Goal: Task Accomplishment & Management: Use online tool/utility

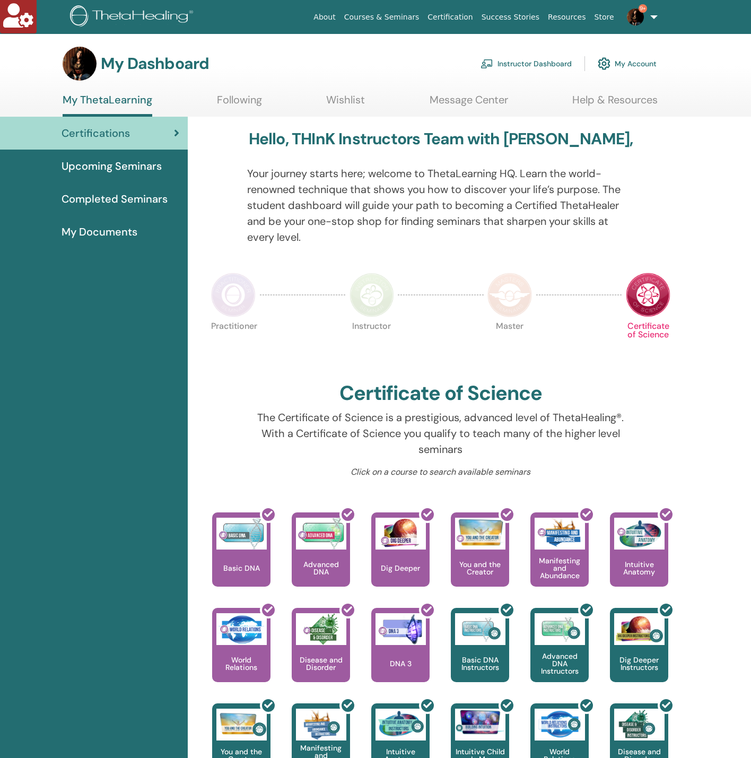
click at [528, 62] on link "Instructor Dashboard" at bounding box center [526, 63] width 91 height 23
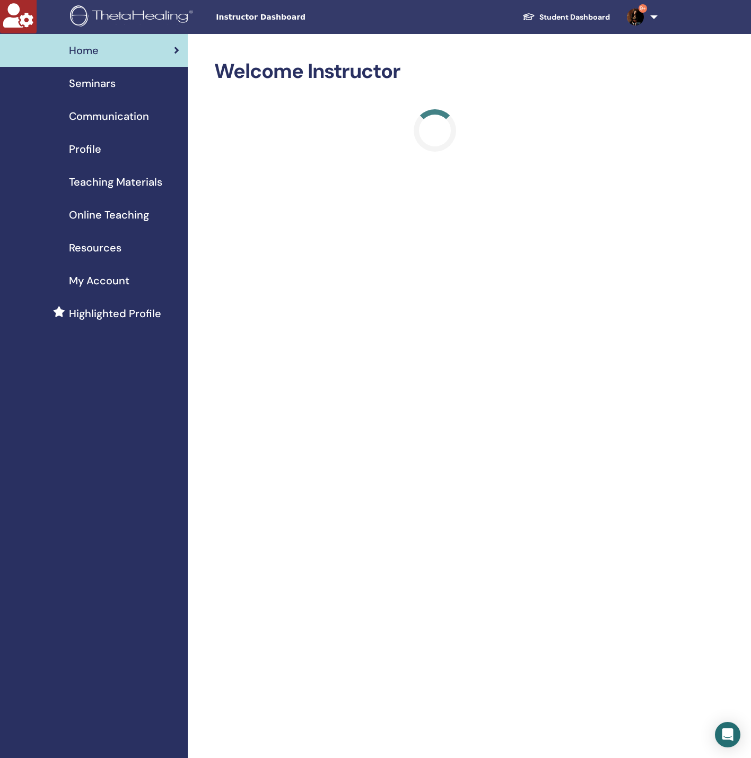
click at [103, 81] on span "Seminars" at bounding box center [92, 83] width 47 height 16
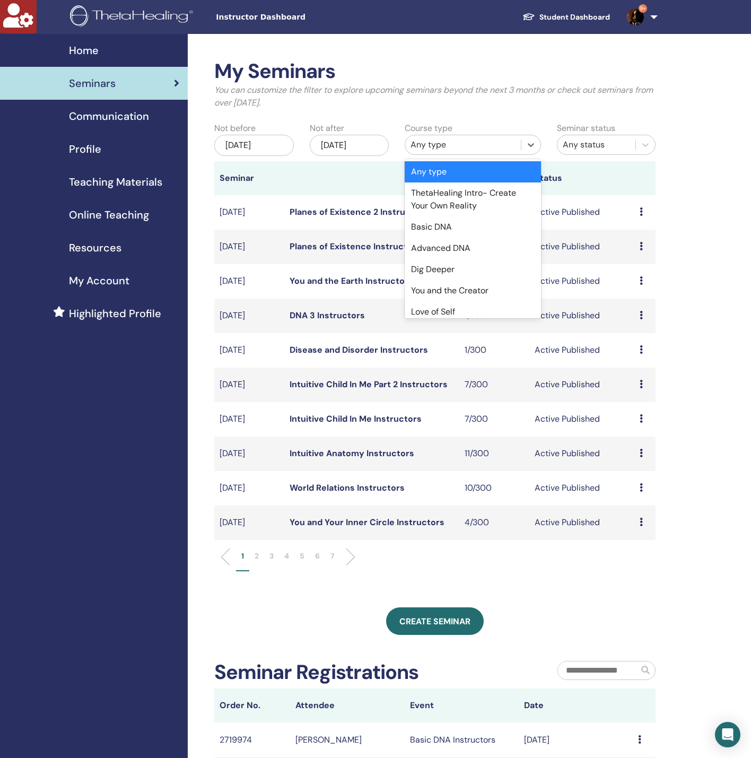
click at [447, 151] on div "Any type" at bounding box center [463, 145] width 105 height 13
click at [354, 150] on div "Nov/15, 2025" at bounding box center [350, 145] width 80 height 21
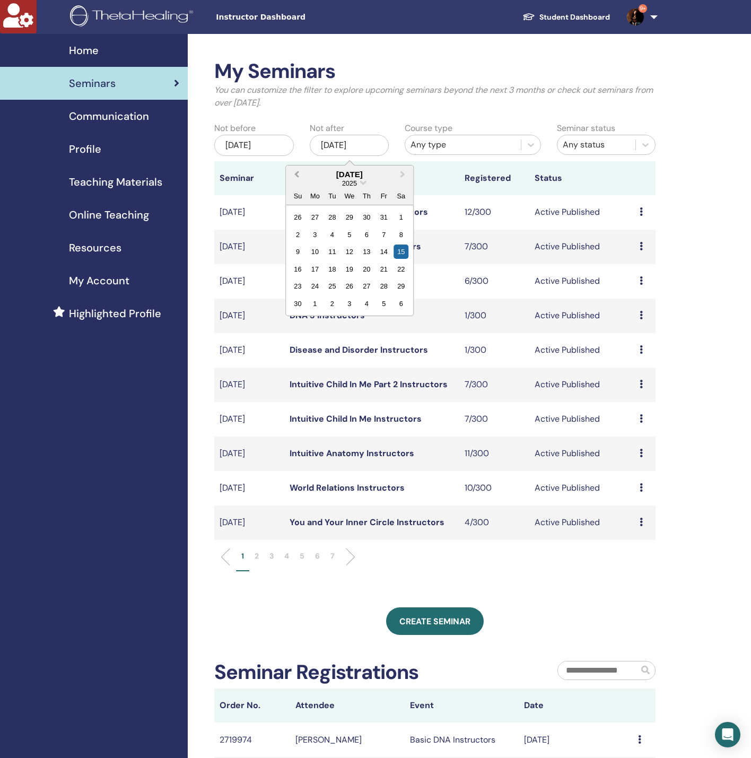
click at [295, 177] on button "Previous Month" at bounding box center [295, 175] width 17 height 17
click at [398, 248] on div "16" at bounding box center [401, 252] width 14 height 14
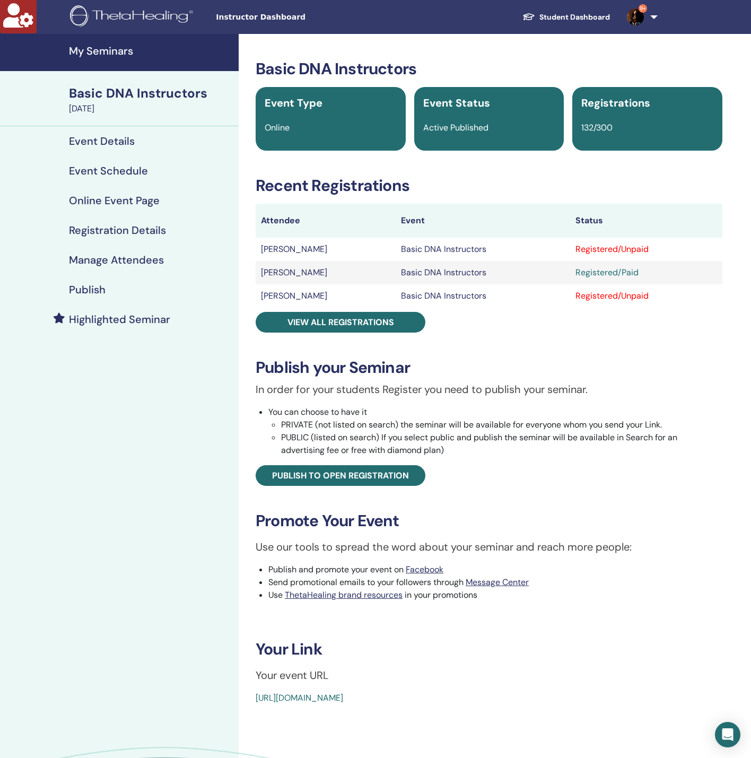
click at [142, 262] on h4 "Manage Attendees" at bounding box center [116, 260] width 95 height 13
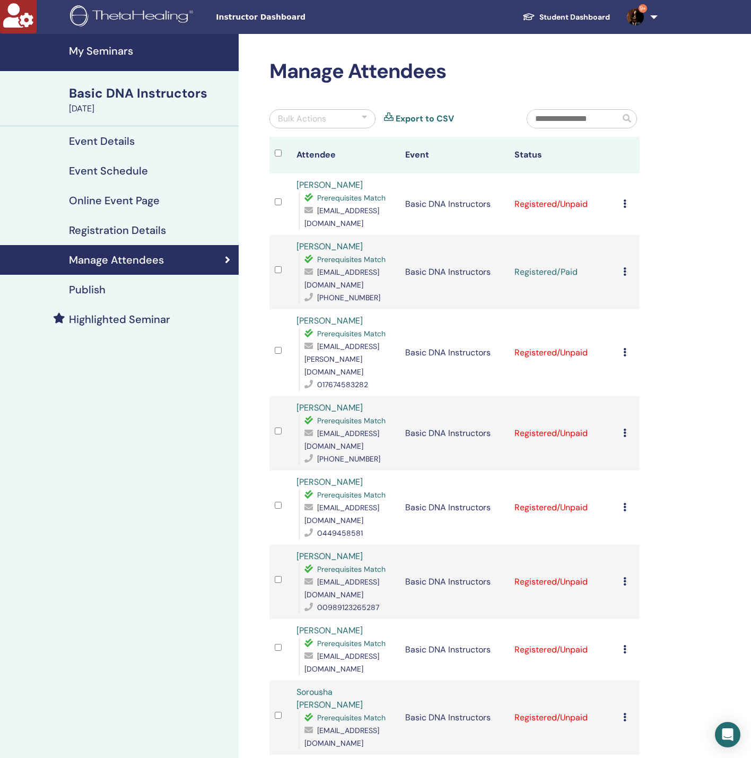
click at [324, 111] on div "Bulk Actions" at bounding box center [323, 118] width 106 height 19
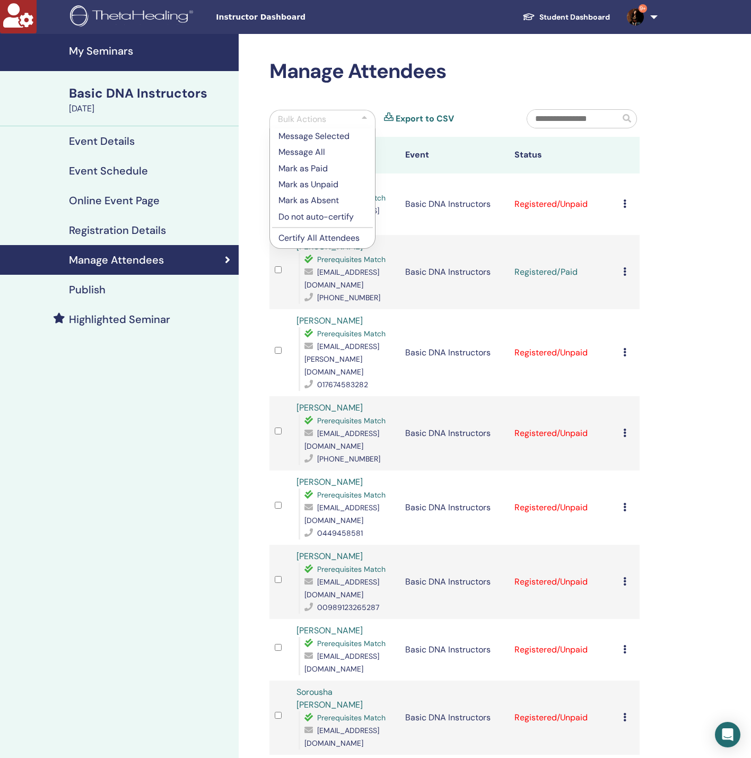
click at [338, 239] on p "Certify All Attendees" at bounding box center [323, 238] width 88 height 13
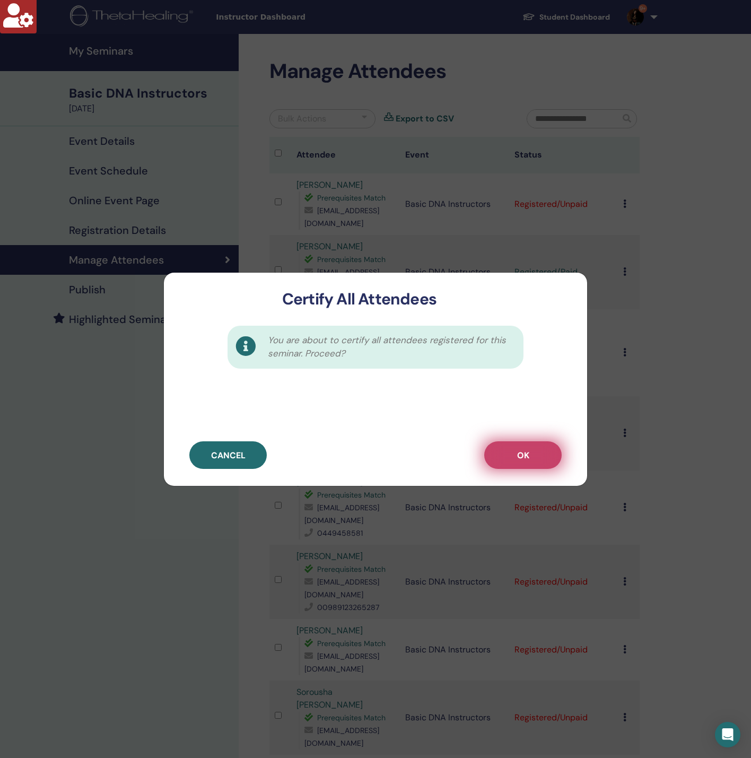
click at [524, 460] on span "OK" at bounding box center [523, 455] width 12 height 11
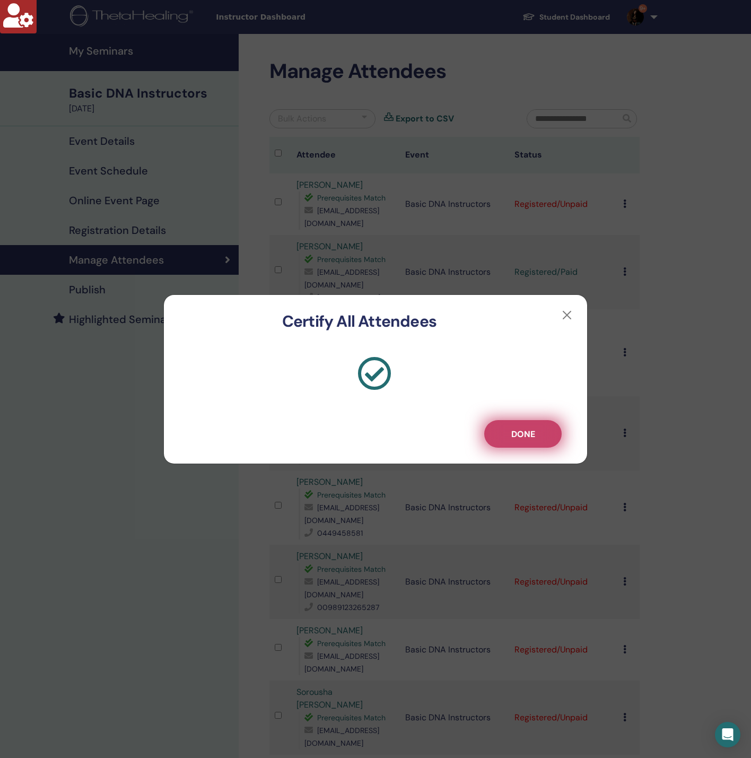
click at [527, 430] on span "Done" at bounding box center [524, 434] width 24 height 11
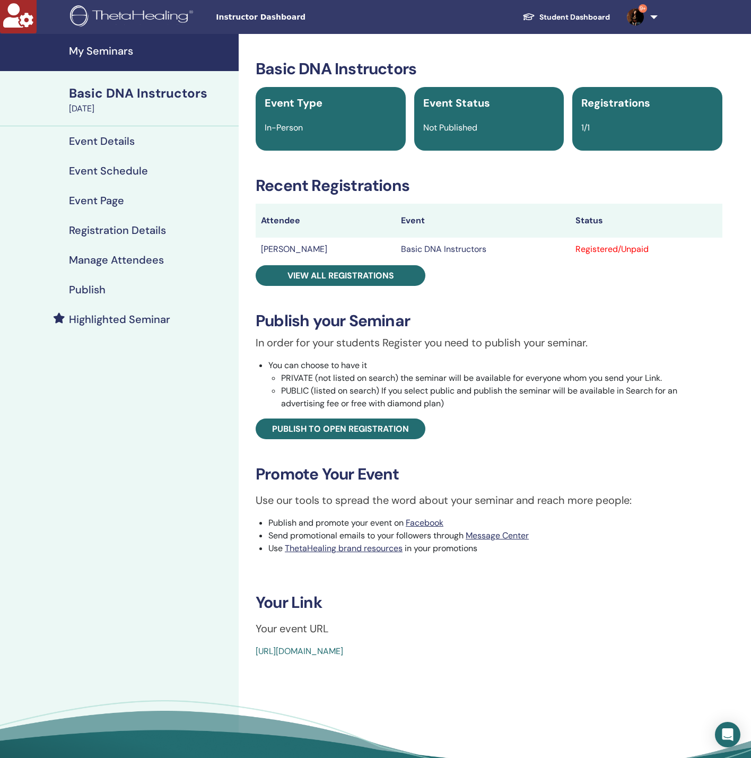
click at [153, 255] on h4 "Manage Attendees" at bounding box center [116, 260] width 95 height 13
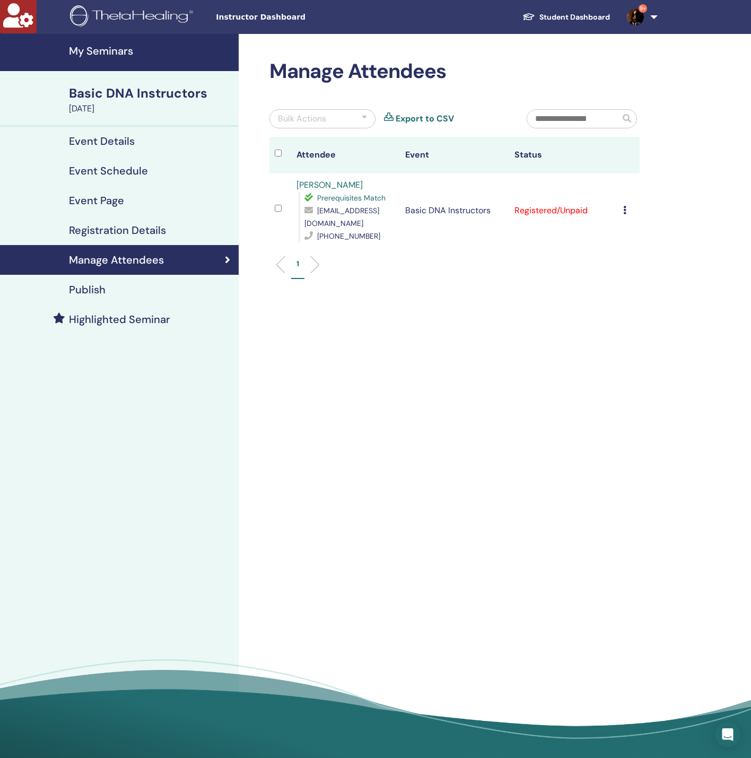
click at [342, 120] on div "Bulk Actions" at bounding box center [323, 118] width 106 height 19
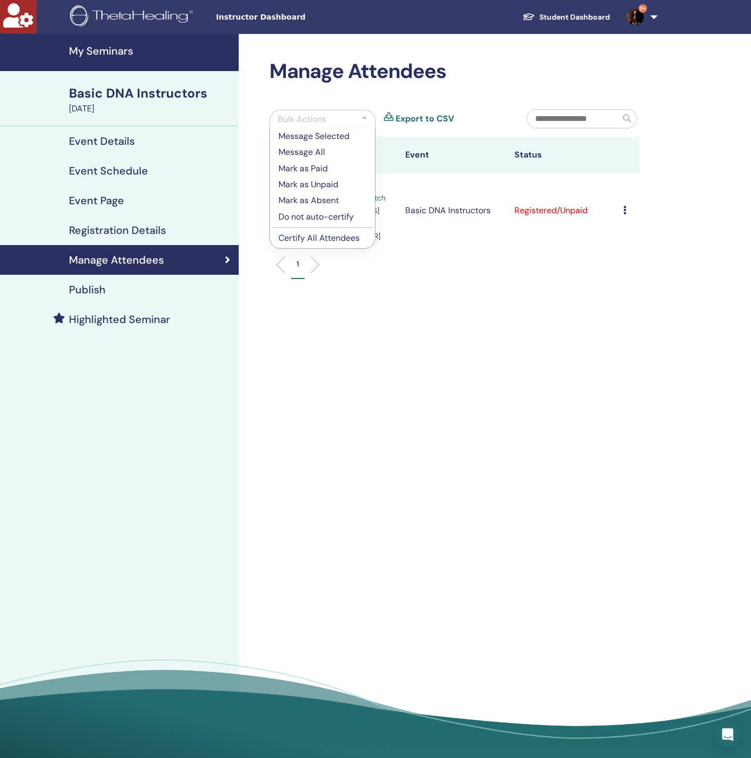
click at [328, 241] on p "Certify All Attendees" at bounding box center [323, 238] width 88 height 13
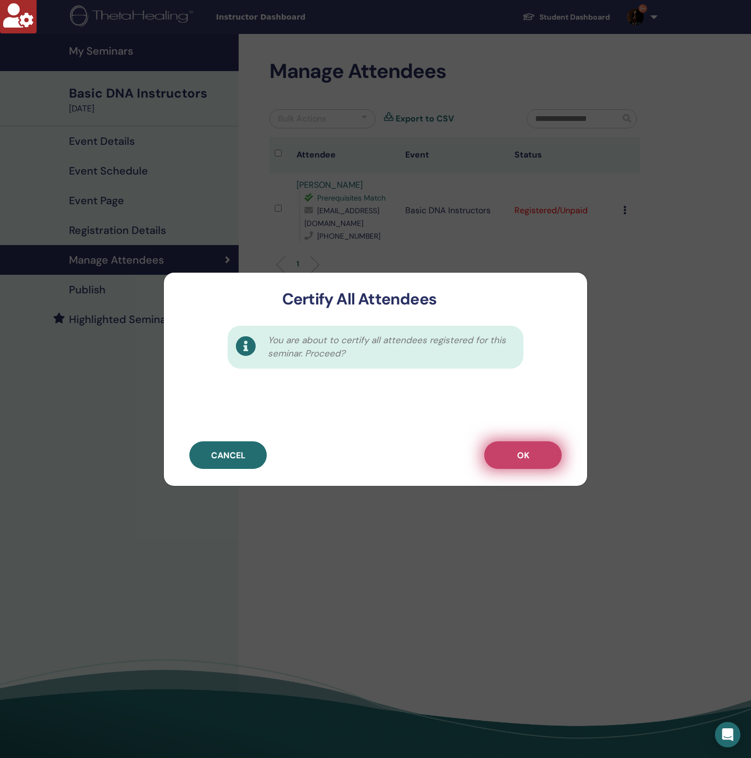
click at [503, 448] on button "OK" at bounding box center [522, 456] width 77 height 28
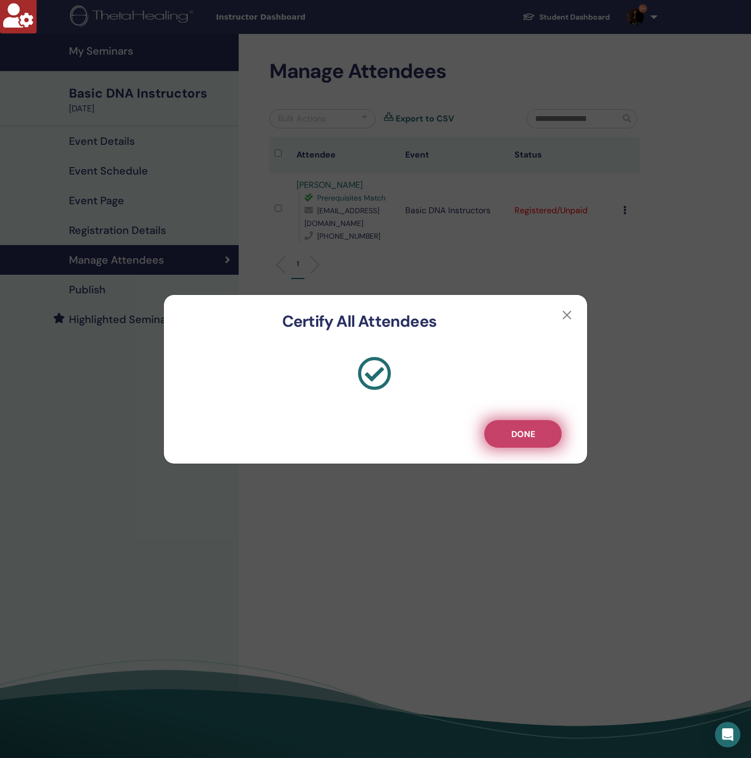
click at [514, 433] on span "Done" at bounding box center [524, 434] width 24 height 11
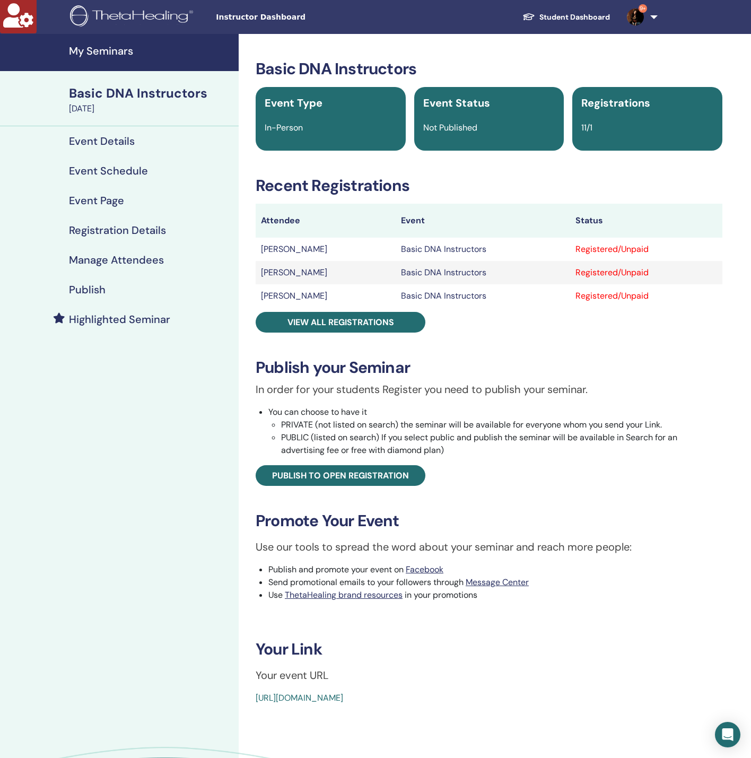
click at [161, 256] on h4 "Manage Attendees" at bounding box center [116, 260] width 95 height 13
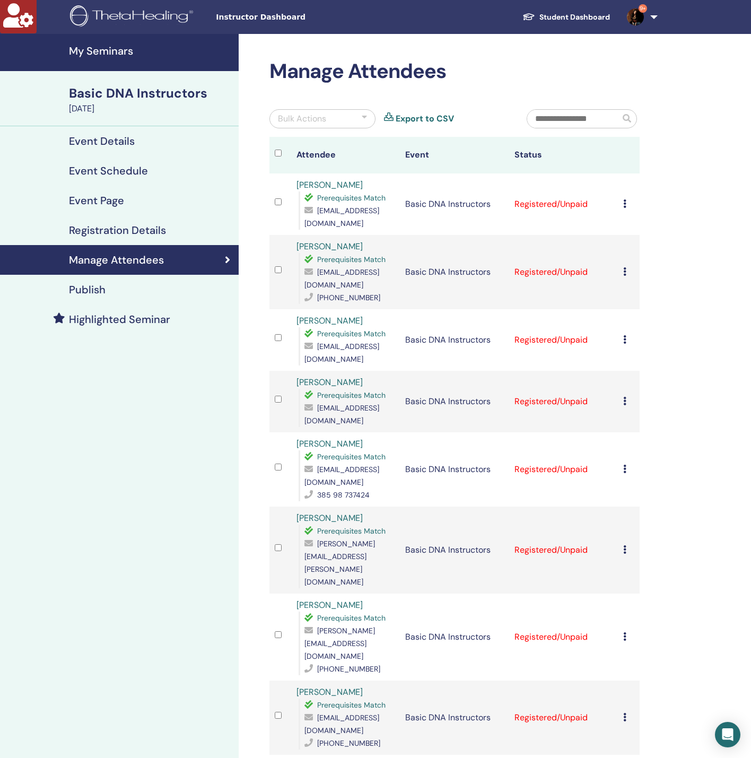
click at [310, 119] on div "Bulk Actions" at bounding box center [302, 119] width 48 height 13
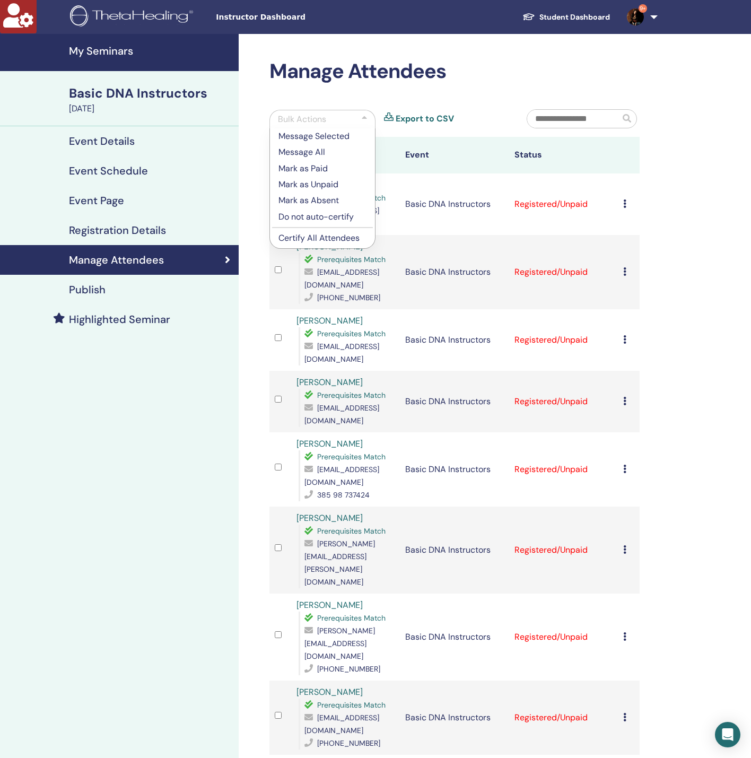
click at [307, 235] on p "Certify All Attendees" at bounding box center [323, 238] width 88 height 13
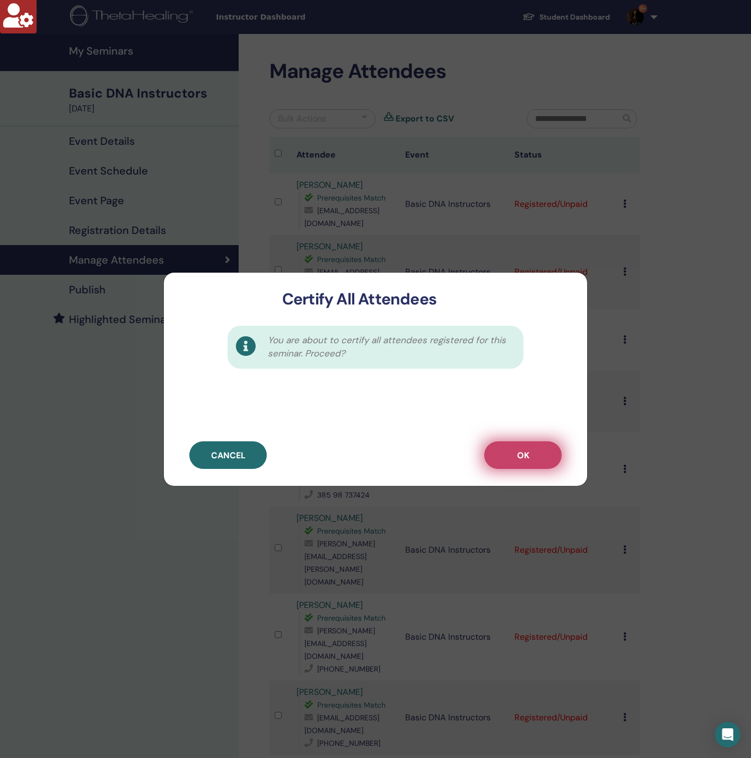
click at [506, 447] on button "OK" at bounding box center [522, 456] width 77 height 28
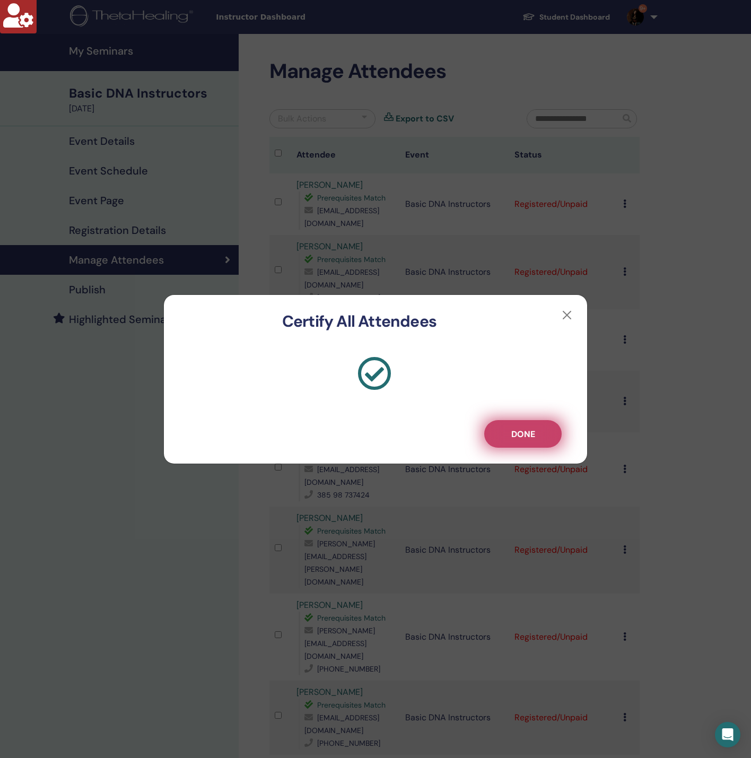
click at [521, 429] on span "Done" at bounding box center [524, 434] width 24 height 11
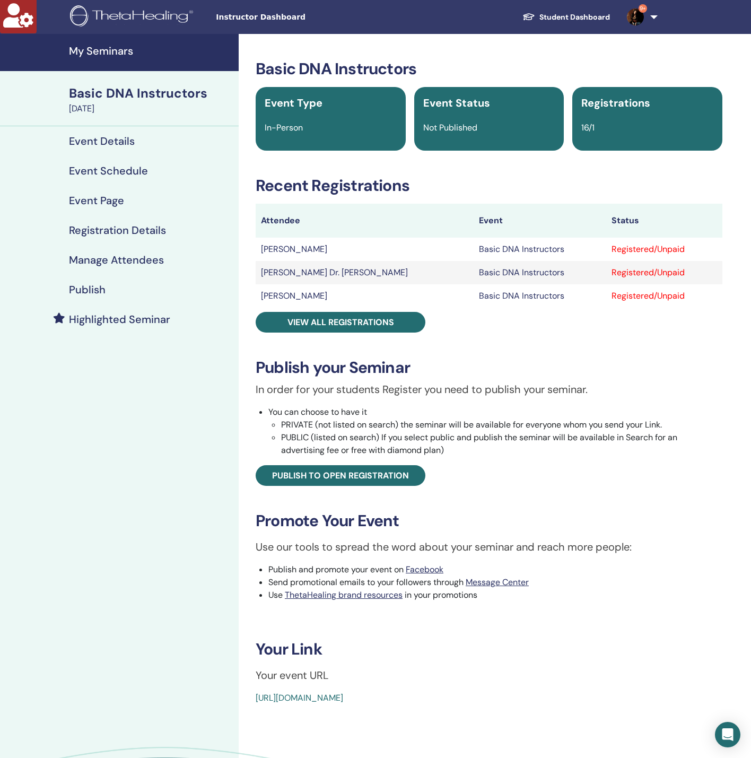
click at [168, 252] on link "Manage Attendees" at bounding box center [119, 260] width 239 height 30
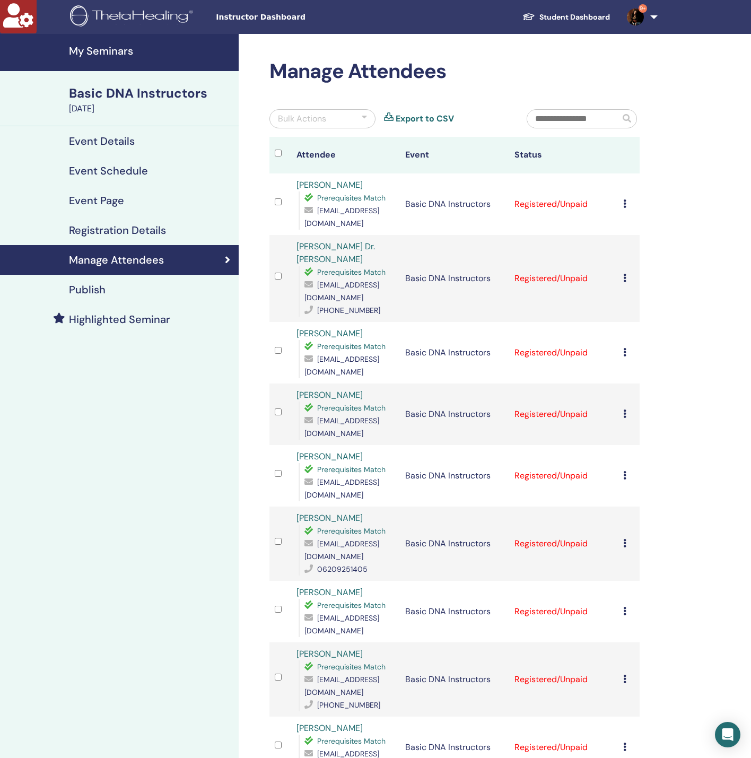
click at [306, 115] on div "Bulk Actions" at bounding box center [302, 119] width 48 height 13
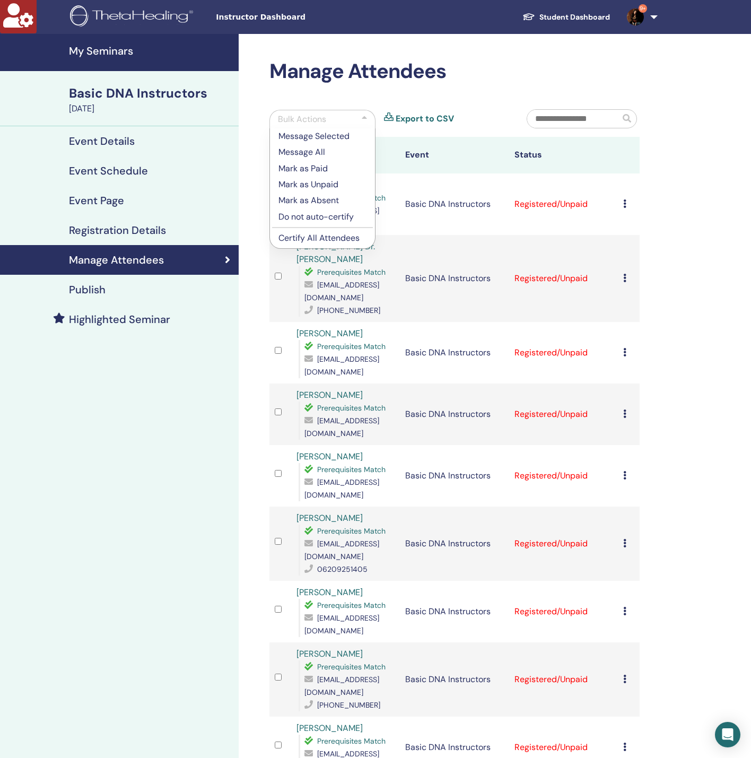
click at [316, 238] on p "Certify All Attendees" at bounding box center [323, 238] width 88 height 13
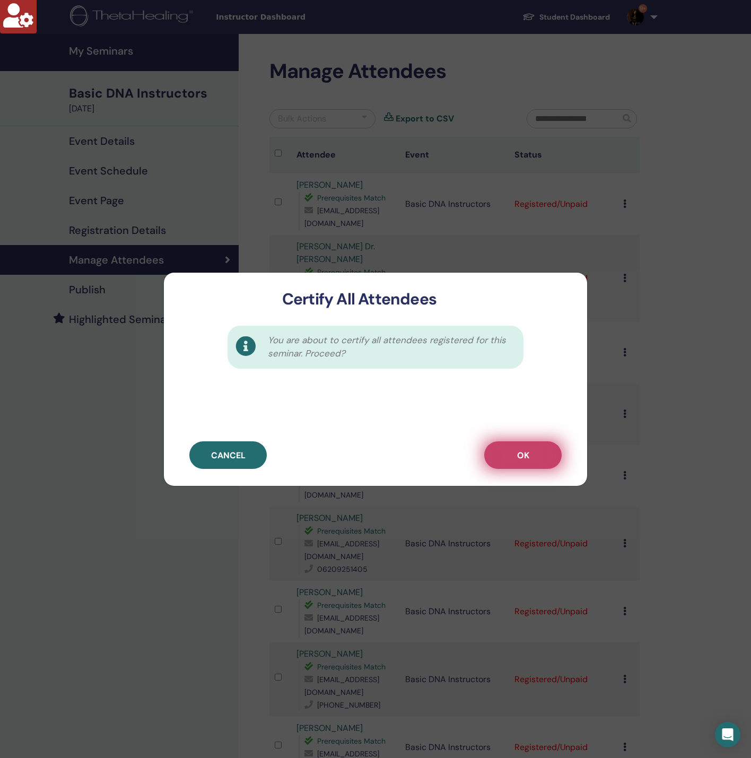
click at [509, 450] on button "OK" at bounding box center [522, 456] width 77 height 28
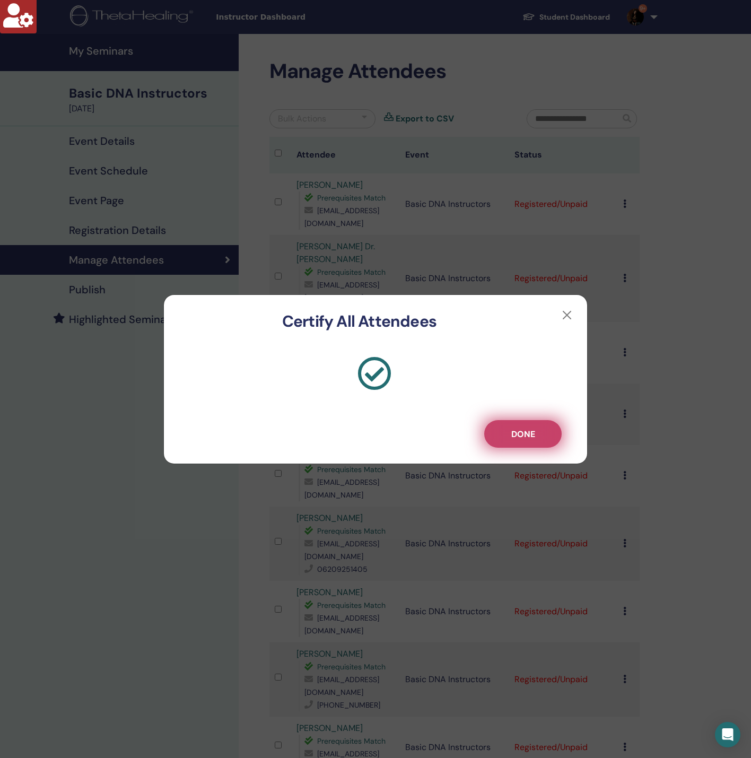
click at [515, 434] on span "Done" at bounding box center [524, 434] width 24 height 11
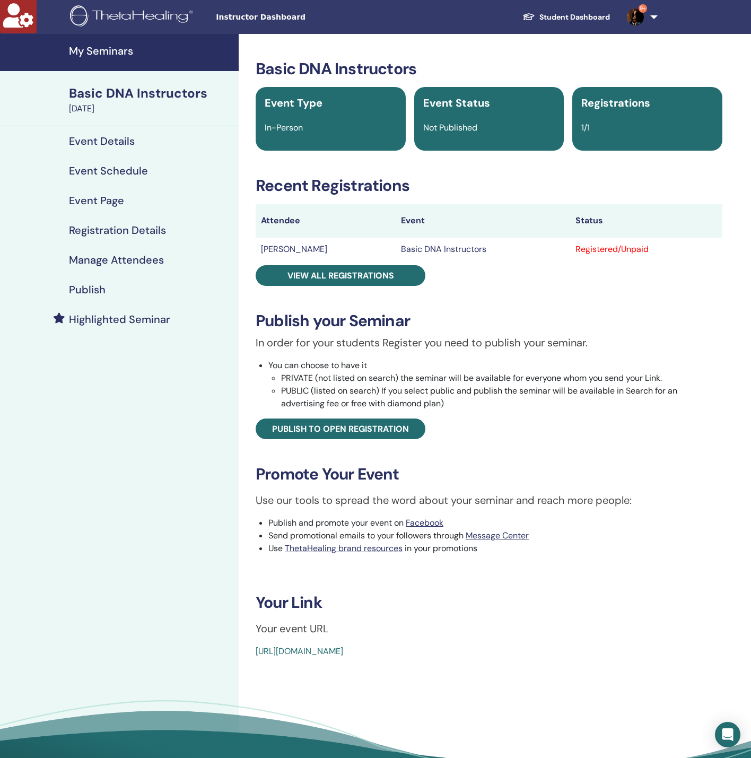
click at [134, 254] on h4 "Manage Attendees" at bounding box center [116, 260] width 95 height 13
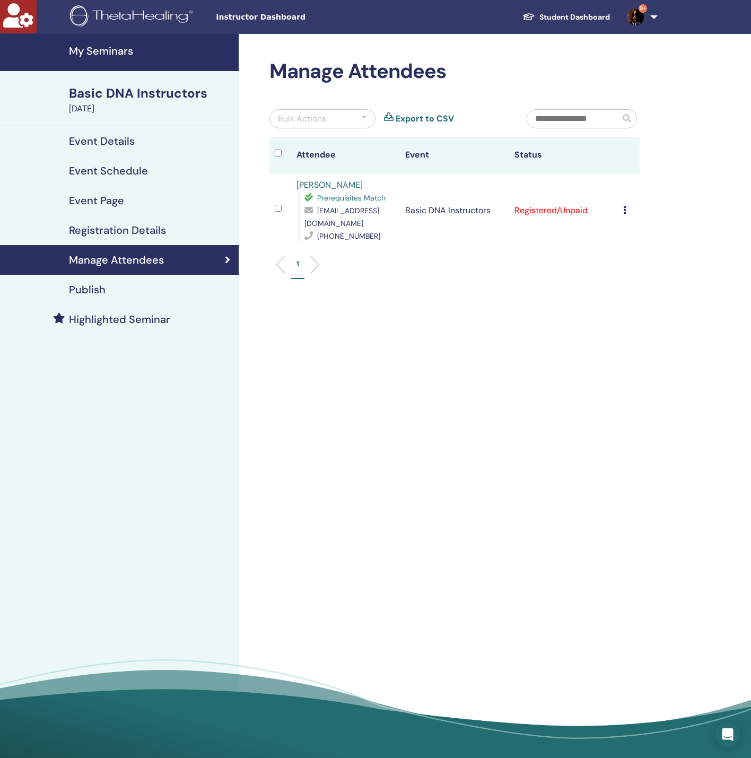
click at [332, 119] on div "Bulk Actions" at bounding box center [323, 118] width 106 height 19
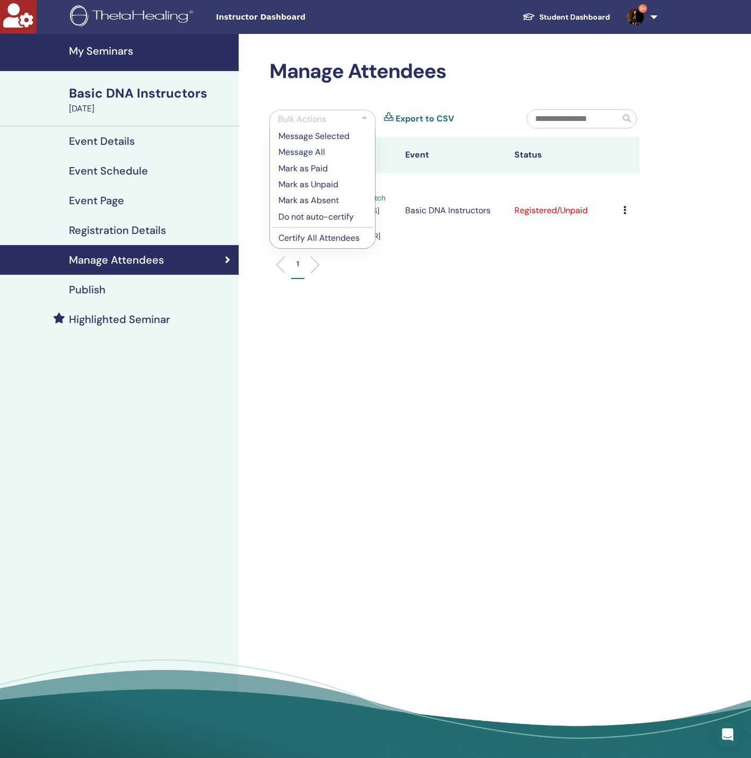
click at [334, 235] on p "Certify All Attendees" at bounding box center [323, 238] width 88 height 13
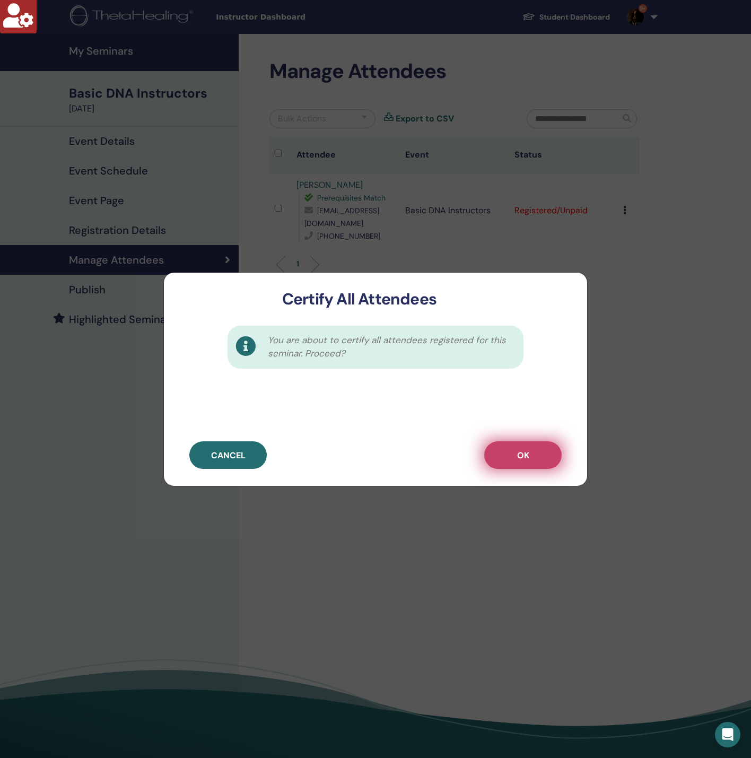
click at [518, 443] on button "OK" at bounding box center [522, 456] width 77 height 28
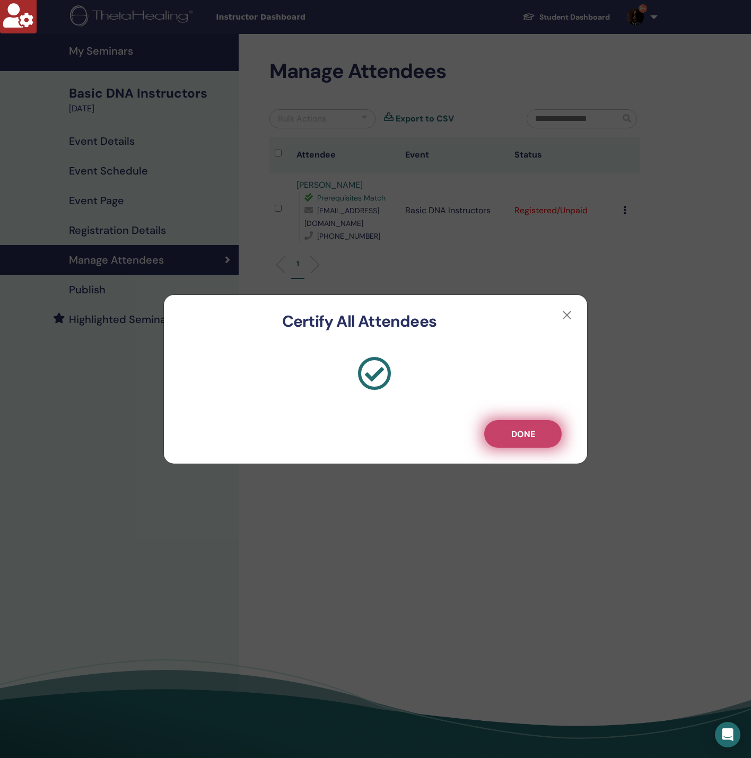
click at [534, 429] on span "Done" at bounding box center [524, 434] width 24 height 11
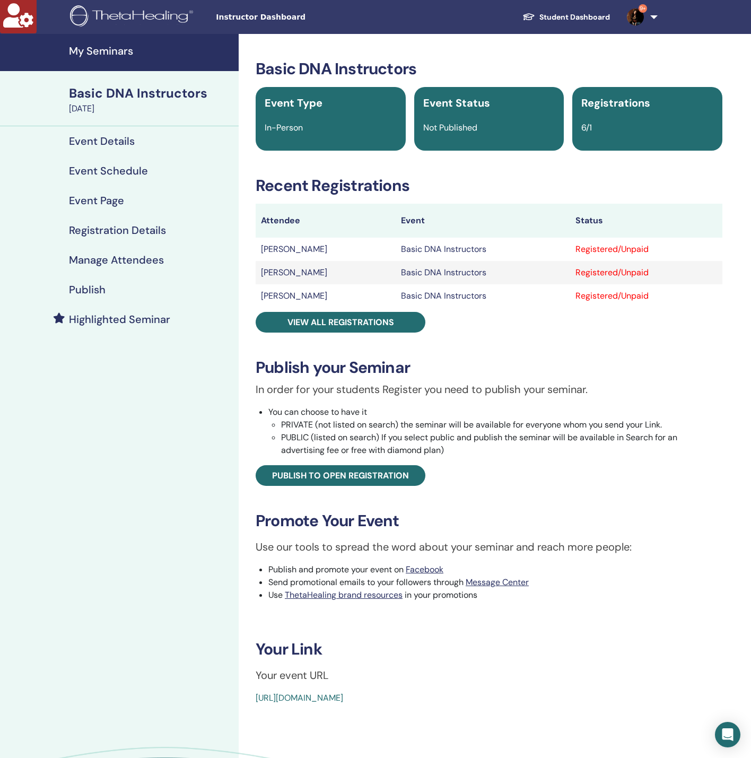
click at [124, 267] on link "Manage Attendees" at bounding box center [119, 260] width 239 height 30
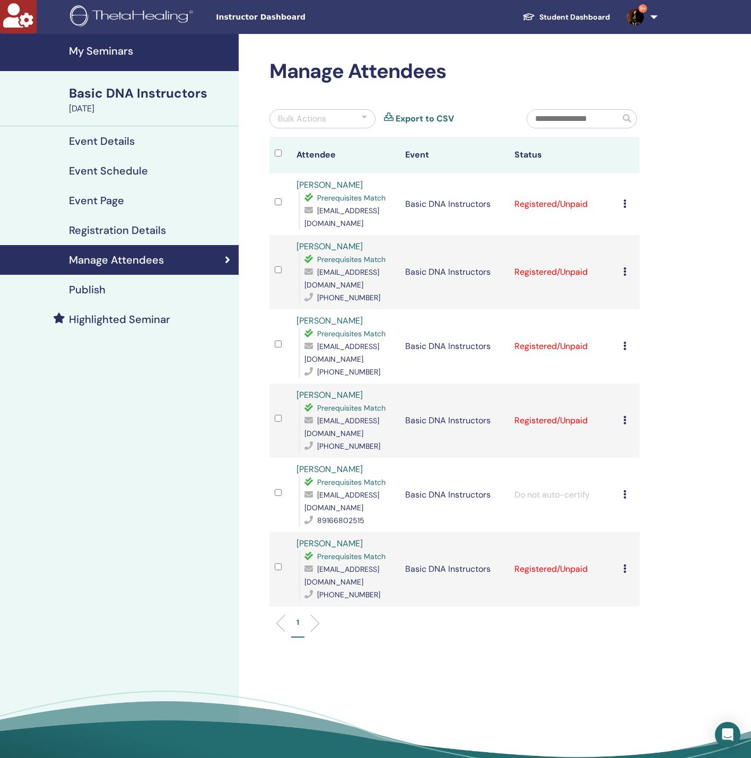
click at [334, 115] on div "Bulk Actions" at bounding box center [323, 118] width 106 height 19
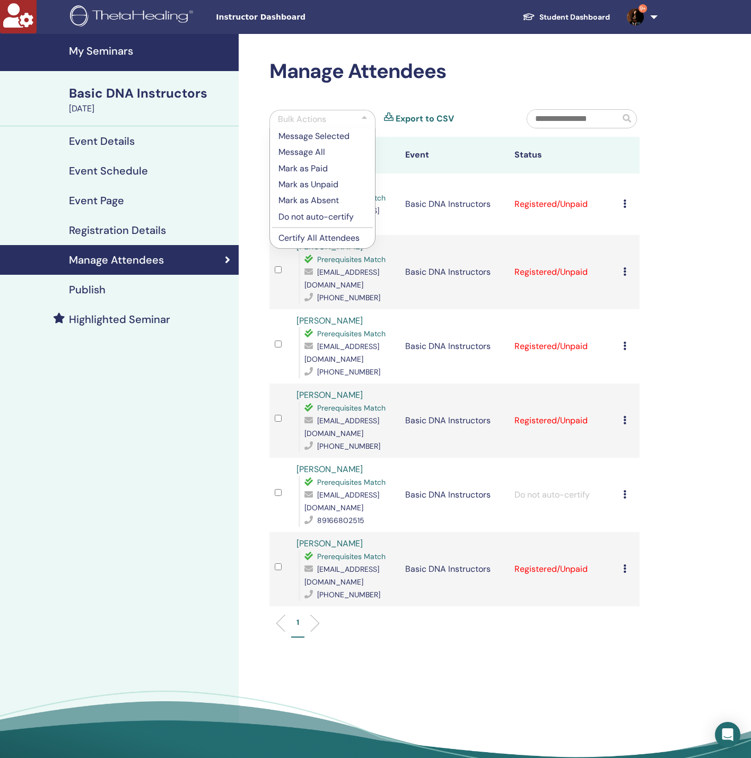
click at [316, 233] on p "Certify All Attendees" at bounding box center [323, 238] width 88 height 13
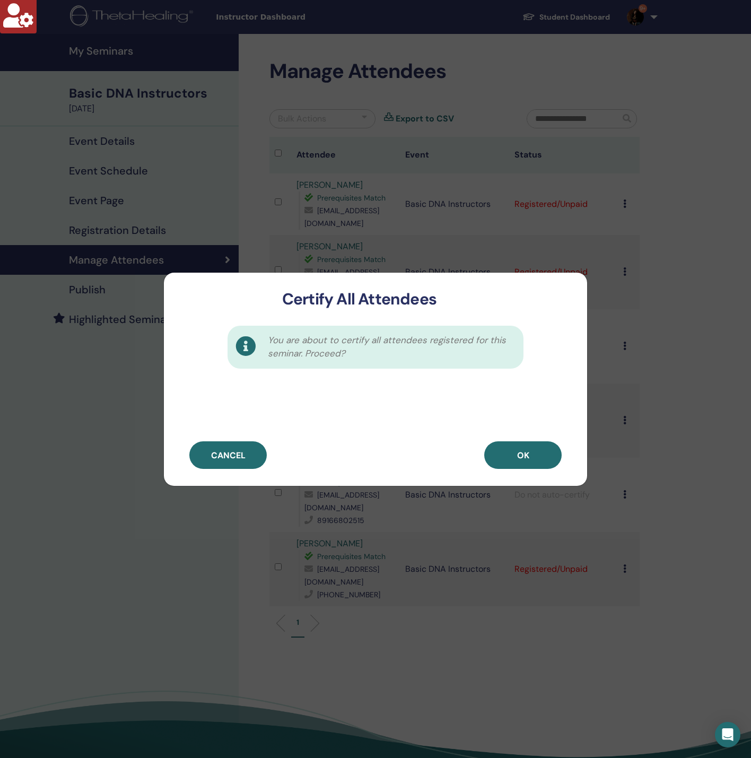
click at [508, 459] on button "OK" at bounding box center [522, 456] width 77 height 28
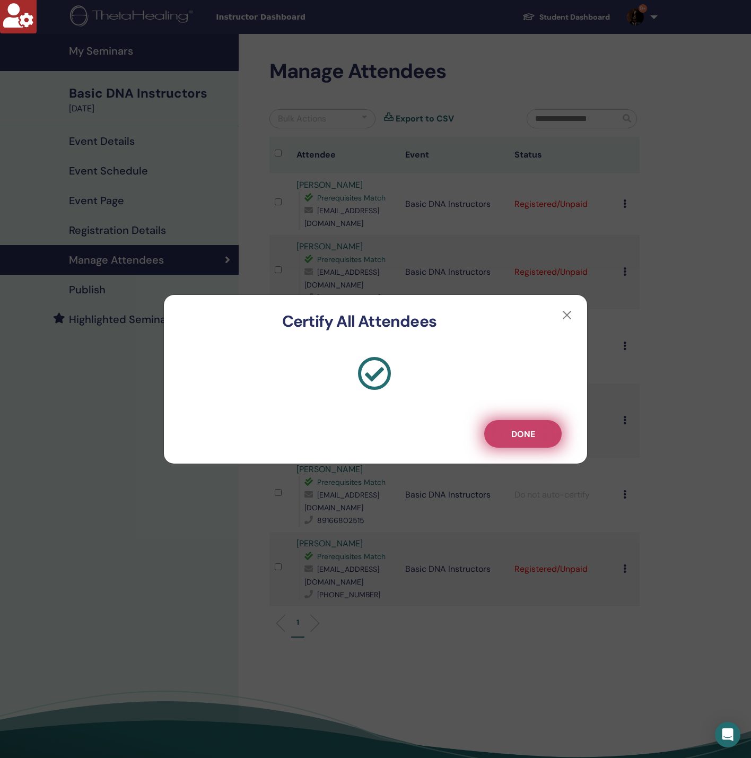
click at [530, 432] on span "Done" at bounding box center [524, 434] width 24 height 11
